Goal: Task Accomplishment & Management: Use online tool/utility

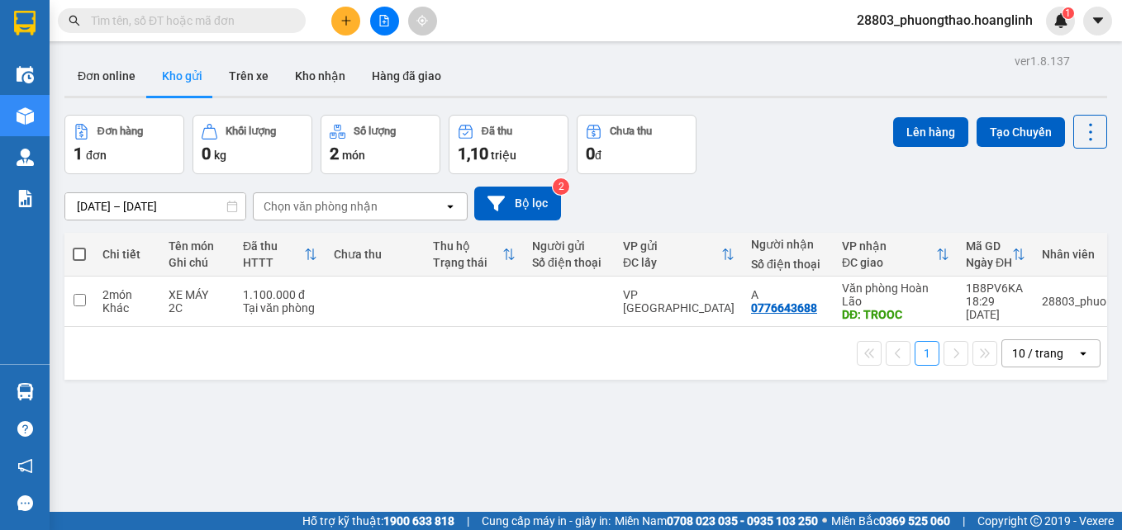
drag, startPoint x: 0, startPoint y: 0, endPoint x: 604, endPoint y: 32, distance: 604.7
click at [604, 32] on div "Kết quả tìm kiếm ( 0 ) Bộ lọc No Data 28803_phuongthao.hoanglinh 1" at bounding box center [561, 20] width 1122 height 41
click at [392, 23] on button at bounding box center [384, 21] width 29 height 29
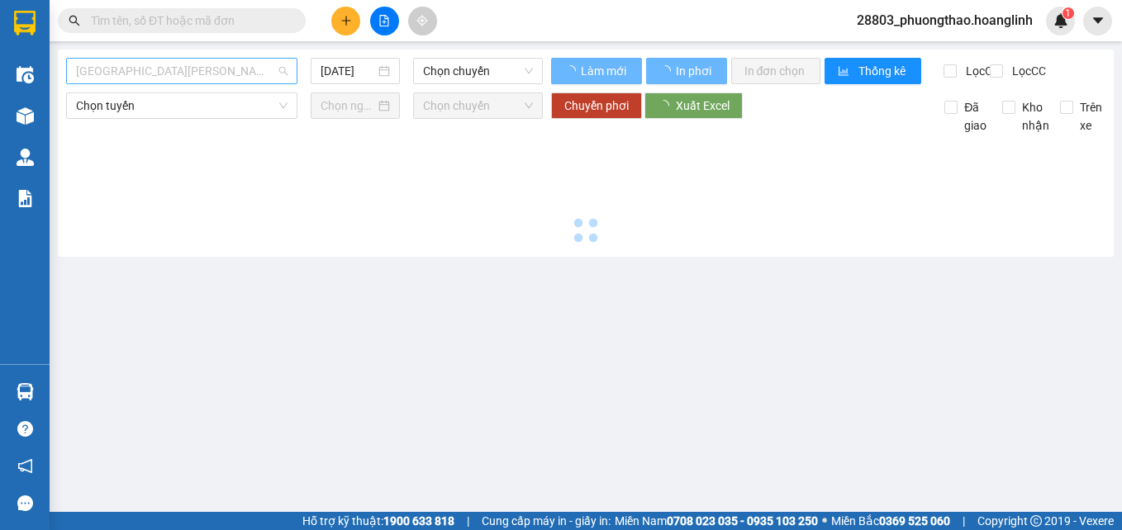
click at [126, 73] on span "[GEOGRAPHIC_DATA][PERSON_NAME][GEOGRAPHIC_DATA]" at bounding box center [181, 71] width 211 height 25
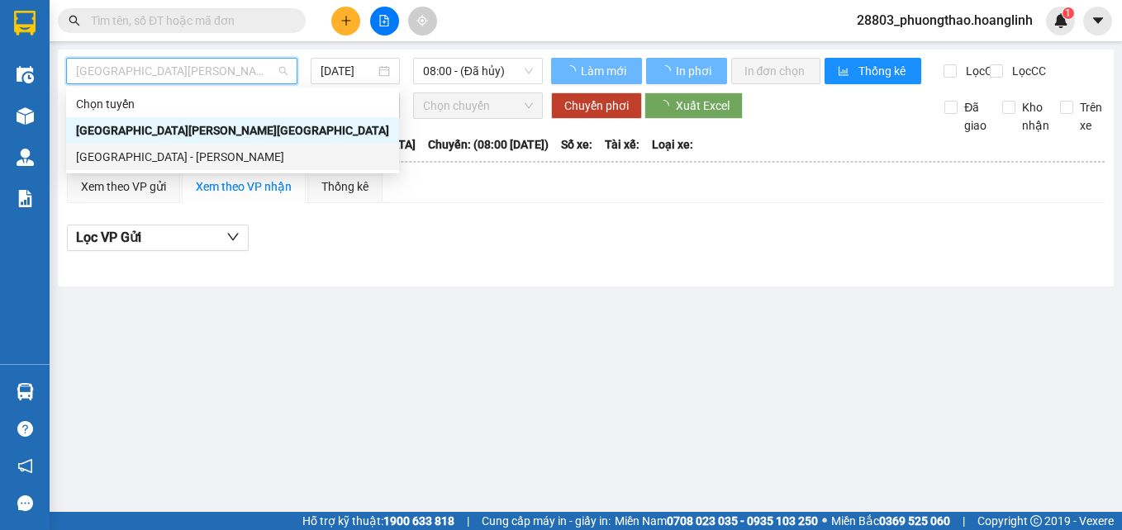
click at [105, 158] on div "[GEOGRAPHIC_DATA] - [PERSON_NAME]" at bounding box center [232, 157] width 313 height 18
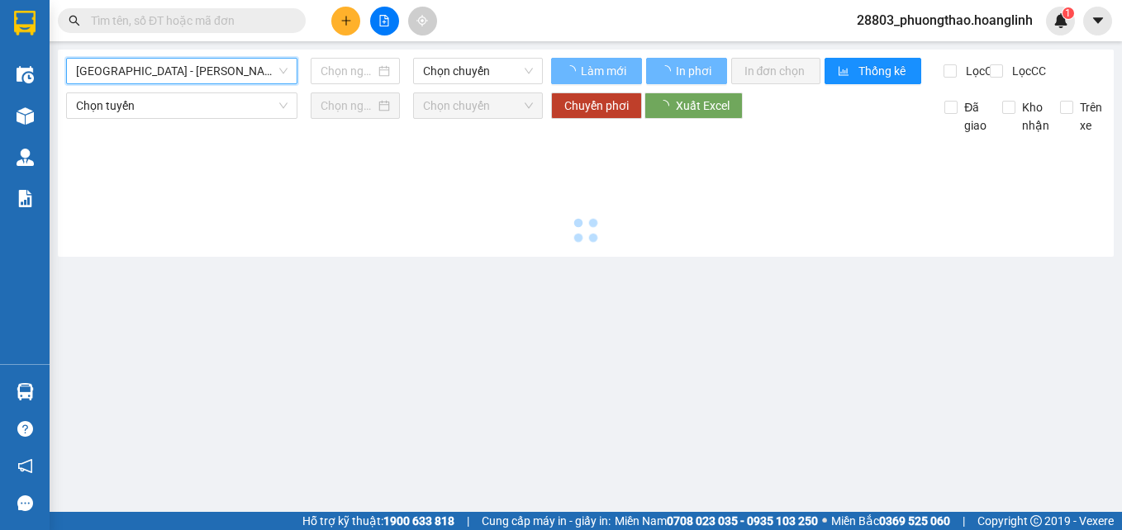
type input "[DATE]"
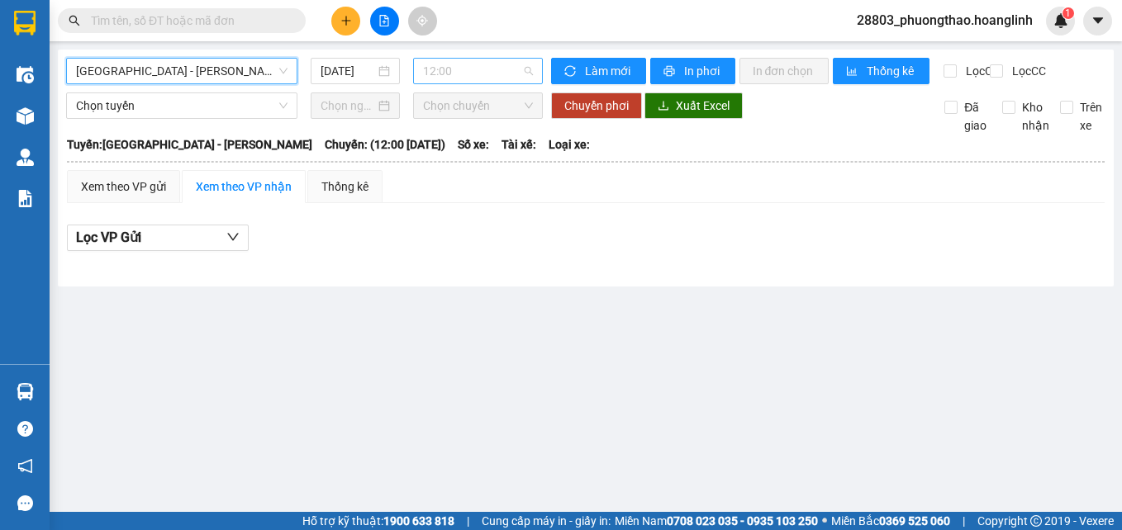
click at [439, 80] on span "12:00" at bounding box center [478, 71] width 110 height 25
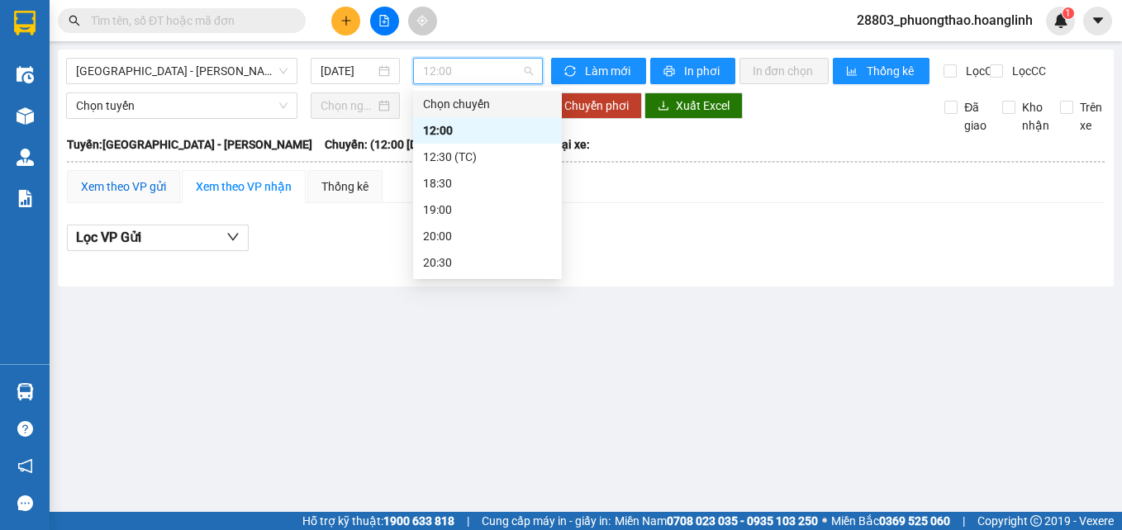
click at [135, 196] on div "Xem theo VP gửi" at bounding box center [123, 187] width 85 height 18
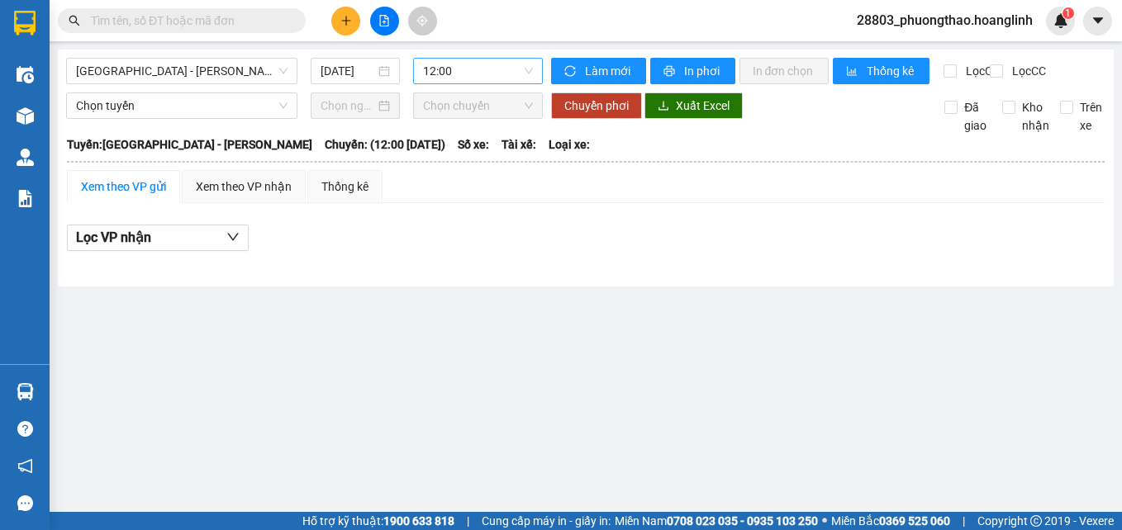
click at [438, 65] on span "12:00" at bounding box center [478, 71] width 110 height 25
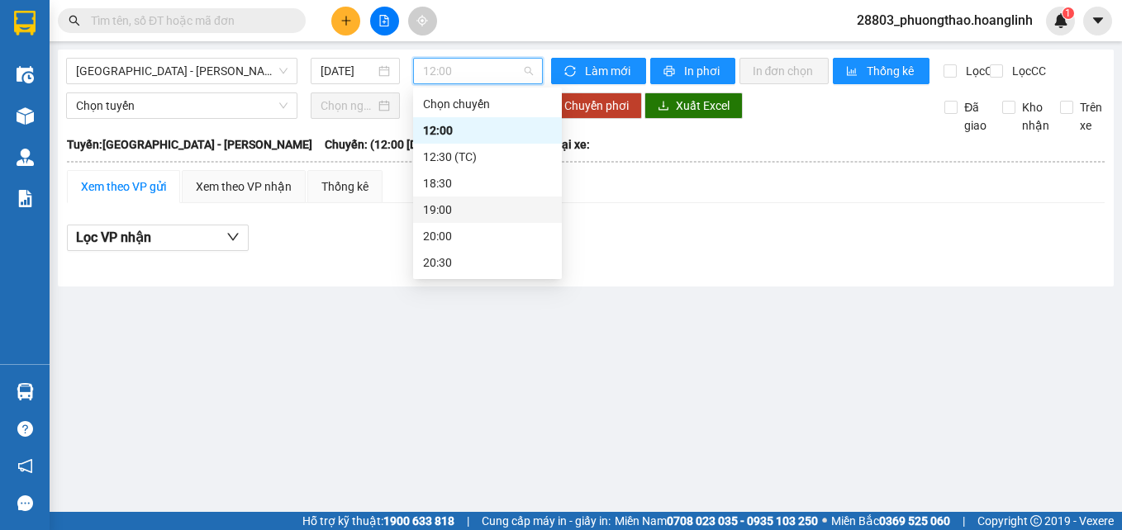
click at [443, 208] on div "19:00" at bounding box center [487, 210] width 129 height 18
